Goal: Task Accomplishment & Management: Manage account settings

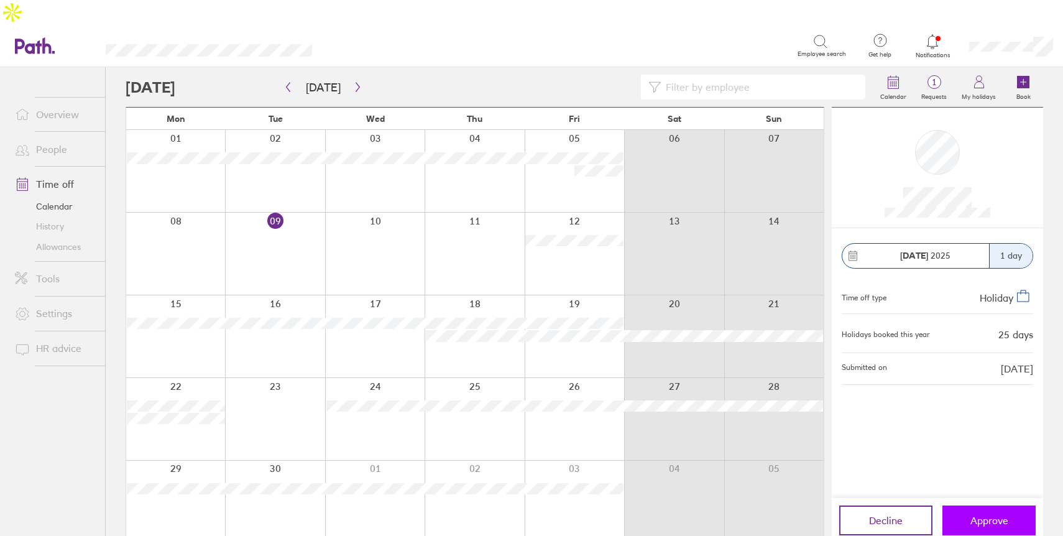
click at [1007, 505] on button "Approve" at bounding box center [988, 520] width 93 height 30
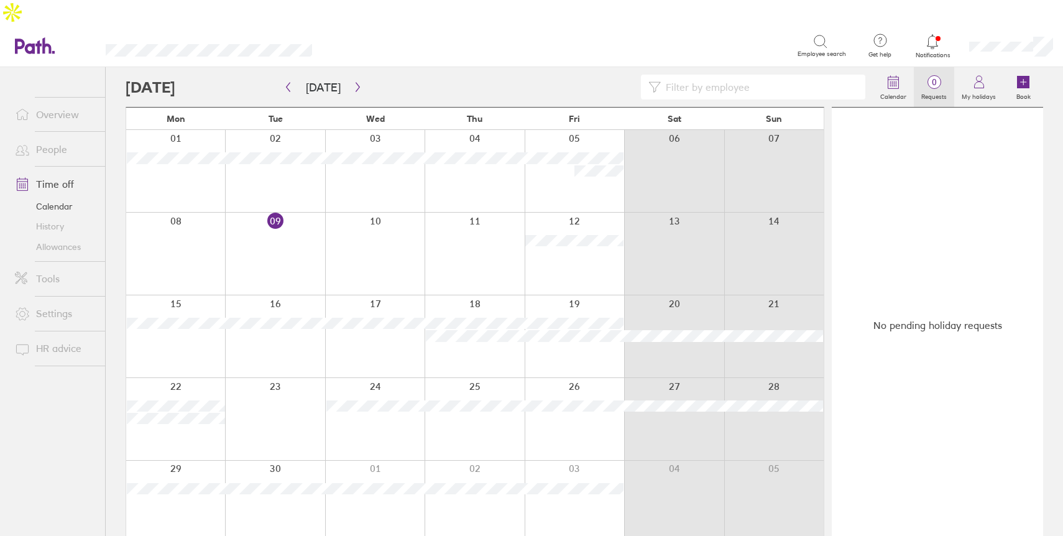
click at [938, 77] on span "0" at bounding box center [934, 82] width 40 height 10
click at [946, 52] on span "Notifications" at bounding box center [933, 55] width 40 height 7
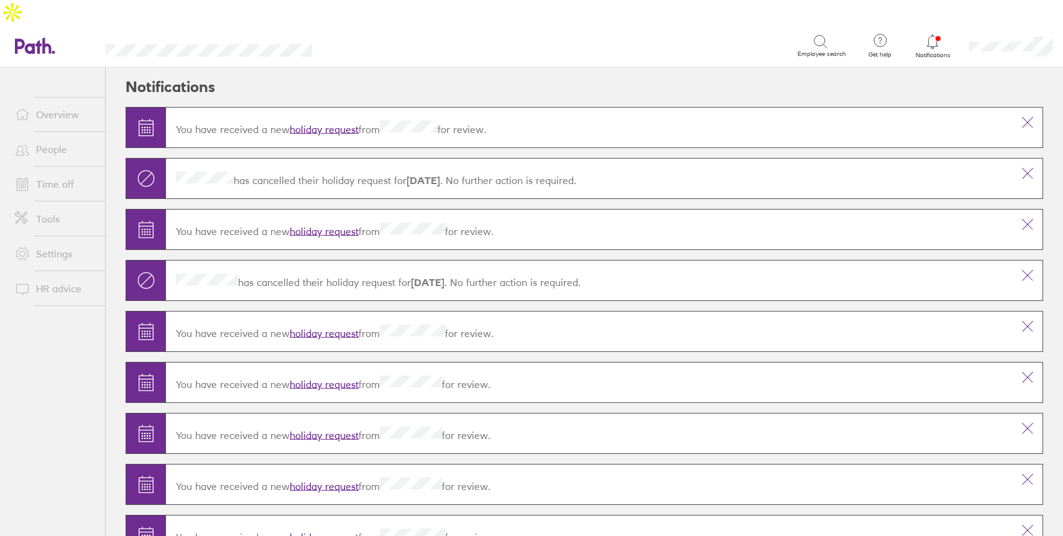
click at [318, 122] on link "holiday request" at bounding box center [324, 128] width 69 height 12
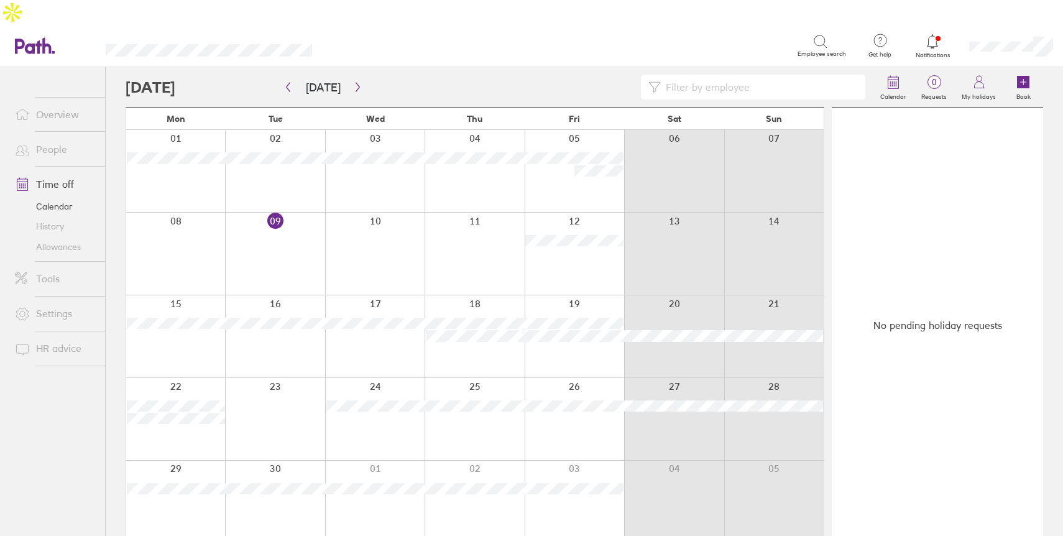
click at [61, 137] on link "People" at bounding box center [55, 149] width 100 height 25
